Goal: Book appointment/travel/reservation

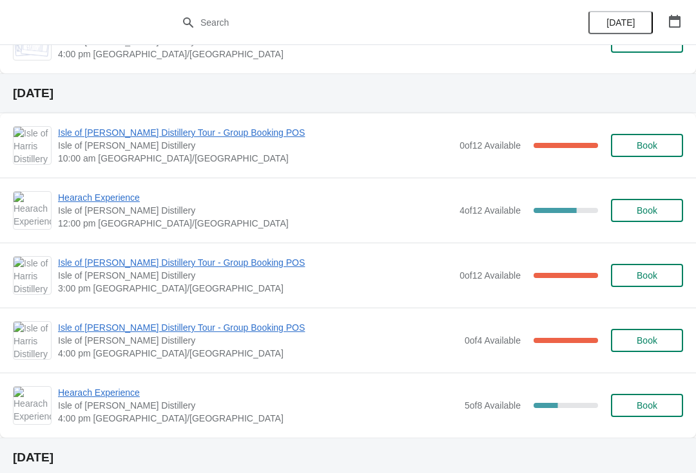
scroll to position [321, 0]
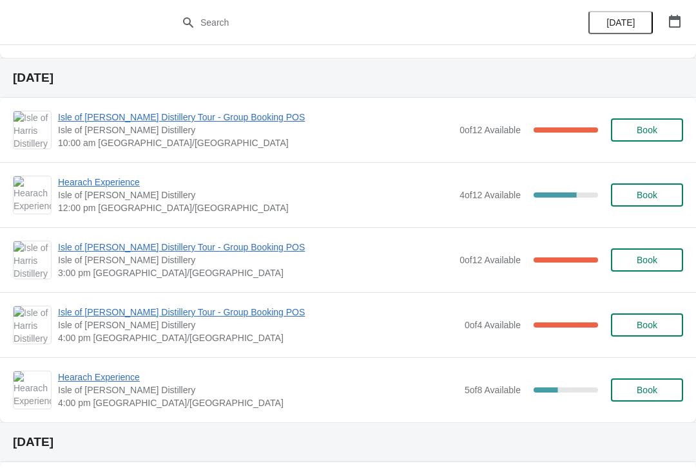
click at [633, 198] on span "Book" at bounding box center [646, 195] width 49 height 10
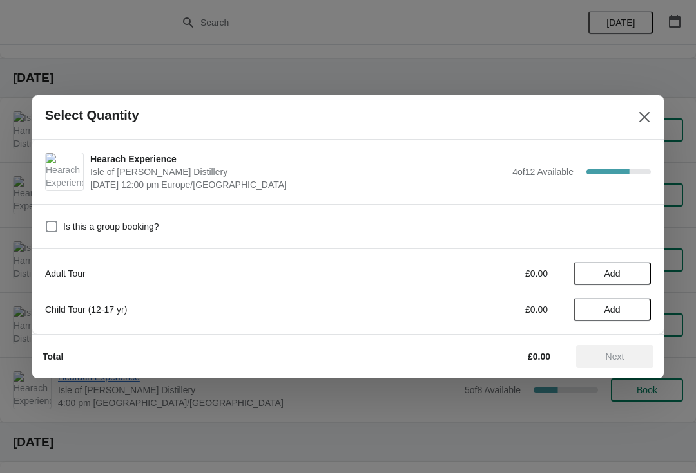
click at [627, 271] on span "Add" at bounding box center [612, 274] width 54 height 10
click at [607, 361] on span "Next" at bounding box center [615, 357] width 19 height 10
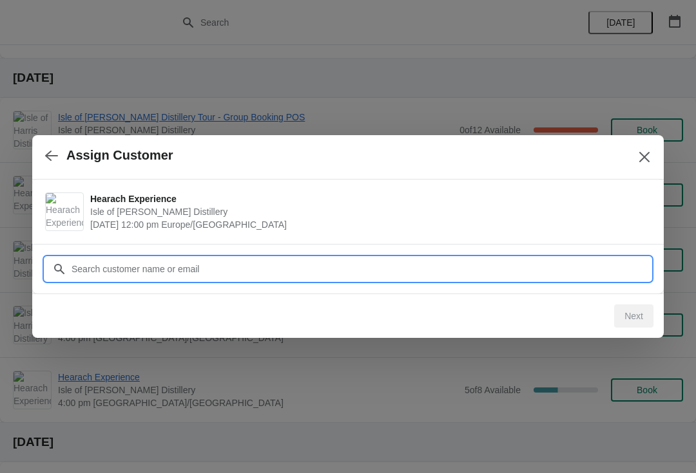
click at [184, 270] on input "Customer" at bounding box center [361, 269] width 580 height 23
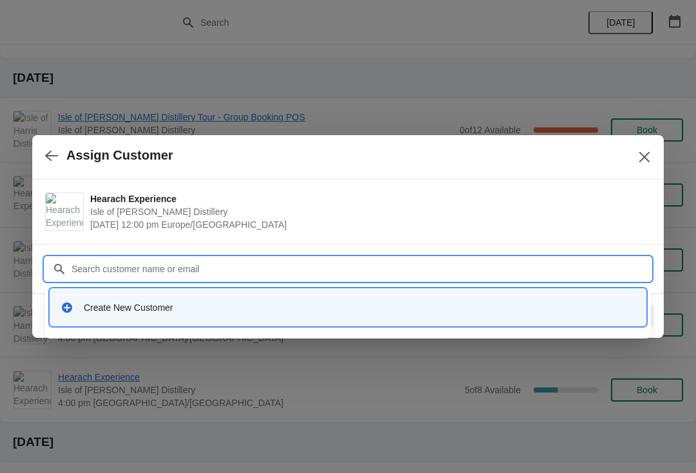
click at [131, 300] on div "Create New Customer" at bounding box center [347, 307] width 585 height 26
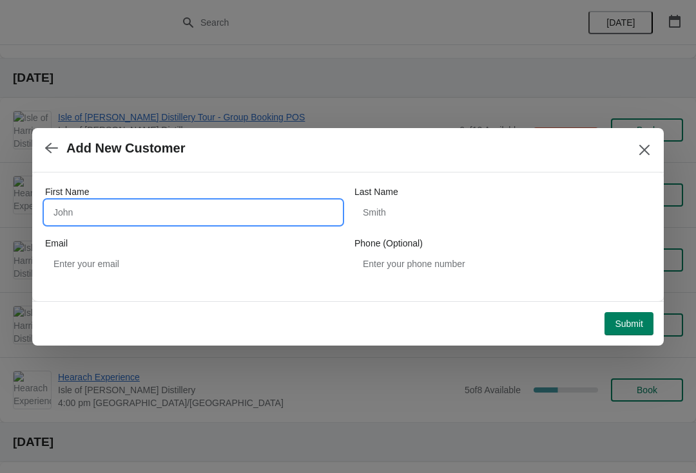
click at [142, 208] on input "First Name" at bounding box center [193, 212] width 296 height 23
type input "Anja"
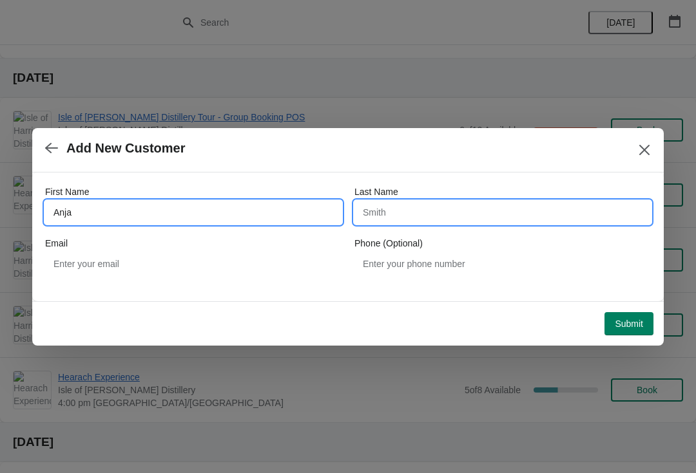
click at [365, 212] on input "Last Name" at bounding box center [502, 212] width 296 height 23
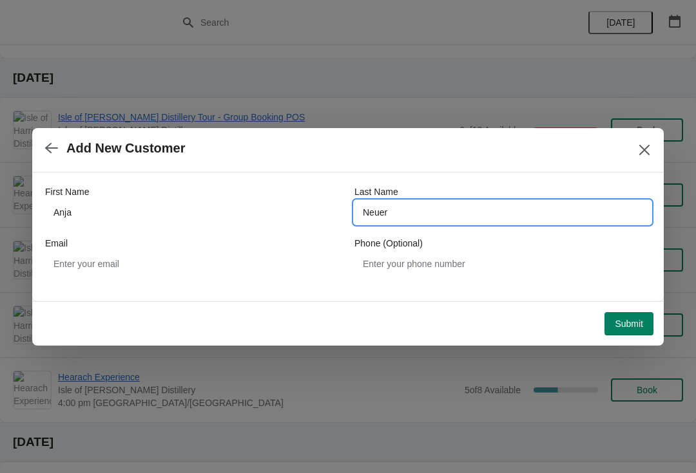
type input "Neuer"
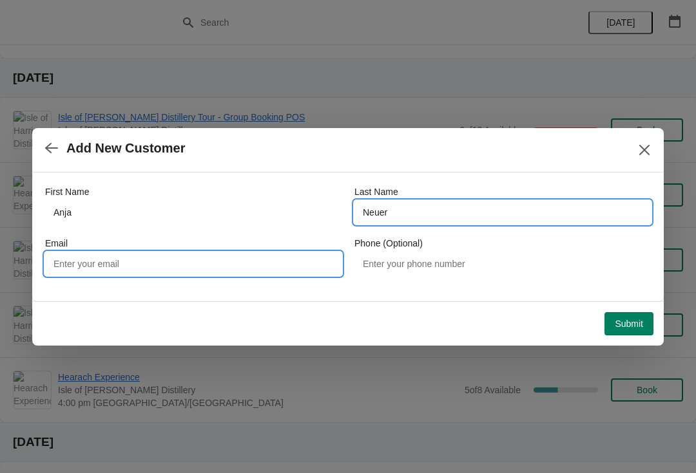
click at [63, 269] on input "Email" at bounding box center [193, 264] width 296 height 23
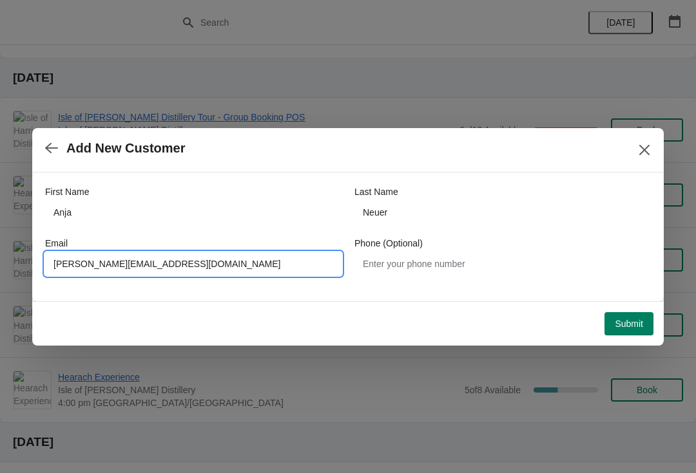
type input "[PERSON_NAME][EMAIL_ADDRESS][DOMAIN_NAME]"
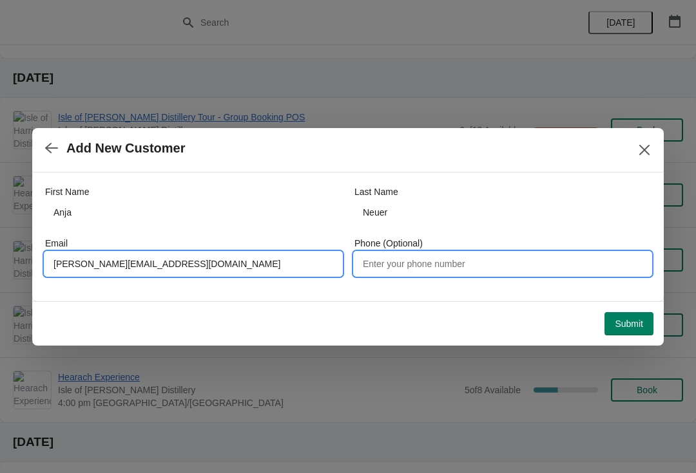
click at [372, 264] on input "Phone (Optional)" at bounding box center [502, 264] width 296 height 23
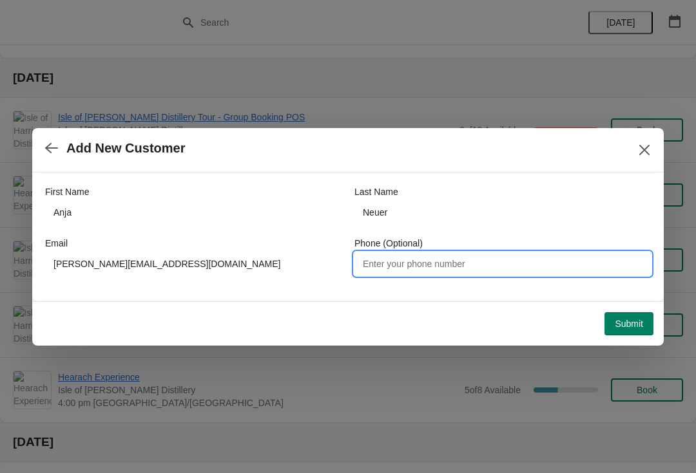
click at [629, 327] on span "Submit" at bounding box center [629, 324] width 28 height 10
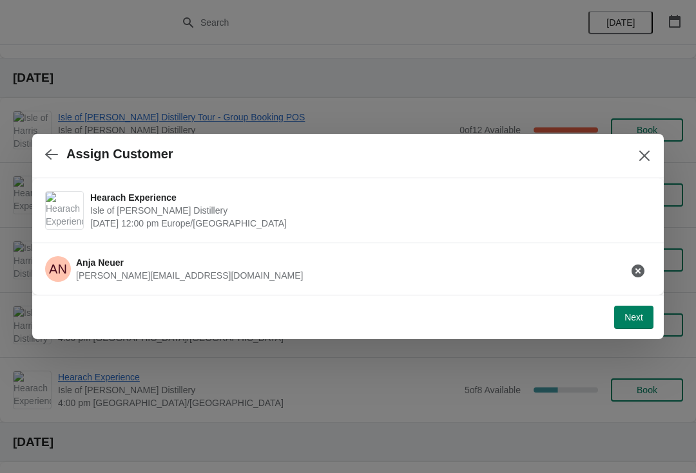
click at [639, 324] on button "Next" at bounding box center [633, 317] width 39 height 23
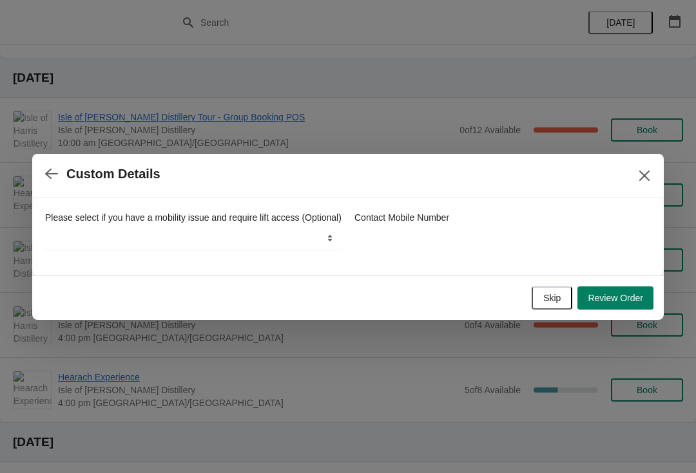
click at [552, 298] on span "Skip" at bounding box center [551, 298] width 17 height 10
